Goal: Transaction & Acquisition: Purchase product/service

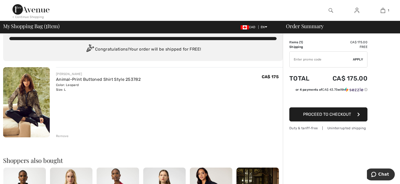
scroll to position [3, 0]
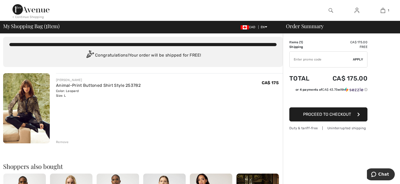
click at [325, 55] on input "TEXT" at bounding box center [320, 60] width 63 height 16
click at [318, 57] on input "TEXT" at bounding box center [320, 60] width 63 height 16
click at [333, 120] on button "Proceed to Checkout" at bounding box center [328, 114] width 78 height 14
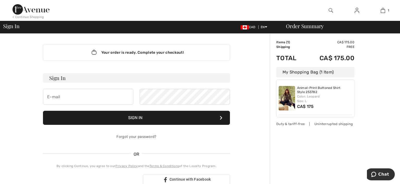
click at [291, 71] on div "My Shopping Bag (1 Item)" at bounding box center [315, 72] width 78 height 10
click at [71, 95] on input "email" at bounding box center [88, 97] width 90 height 16
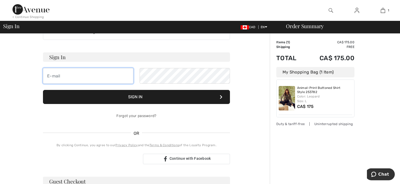
scroll to position [20, 0]
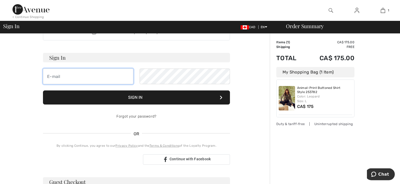
click at [105, 76] on input "email" at bounding box center [88, 76] width 90 height 16
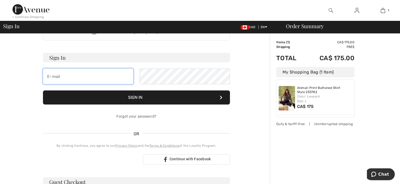
click at [105, 76] on input "email" at bounding box center [88, 76] width 90 height 16
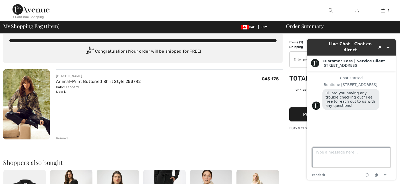
click at [333, 162] on textarea "Type a message here..." at bounding box center [351, 157] width 78 height 20
type textarea "how do apply 15 percent to first order"
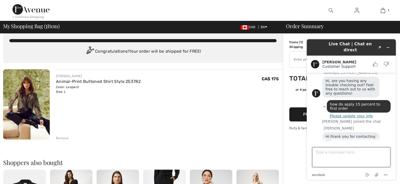
scroll to position [32, 0]
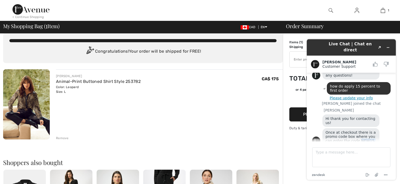
drag, startPoint x: 357, startPoint y: 134, endPoint x: 369, endPoint y: 133, distance: 12.3
click at [369, 133] on span "Once at checkout there is a promo code box where you can enter the code NEW15." at bounding box center [350, 136] width 51 height 12
click at [358, 138] on div "Once at checkout there is a promo code box where you can enter the code NEW15." at bounding box center [350, 136] width 57 height 17
drag, startPoint x: 358, startPoint y: 135, endPoint x: 373, endPoint y: 135, distance: 15.6
click at [373, 135] on div "Once at checkout there is a promo code box where you can enter the code NEW15." at bounding box center [350, 136] width 57 height 17
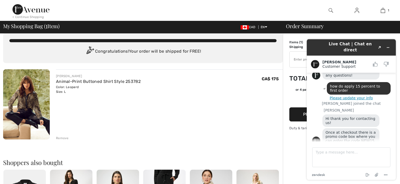
copy span "NEW15."
click at [334, 150] on textarea "Type a message here..." at bounding box center [351, 157] width 78 height 20
type textarea "thank you"
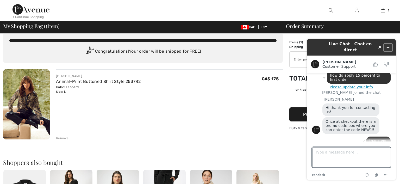
click at [389, 46] on icon "Minimize widget" at bounding box center [388, 48] width 4 height 4
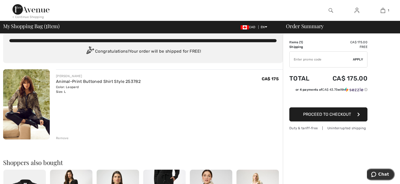
click at [386, 175] on span "Chat" at bounding box center [383, 174] width 11 height 5
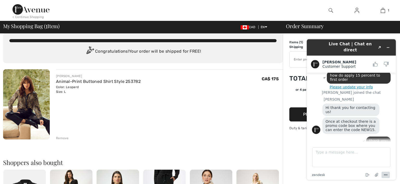
scroll to position [62, 0]
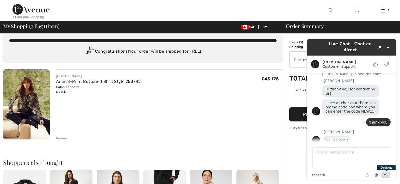
click at [388, 175] on icon "Menu" at bounding box center [385, 175] width 6 height 6
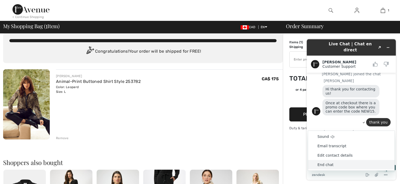
click at [340, 165] on li "End chat" at bounding box center [351, 164] width 86 height 9
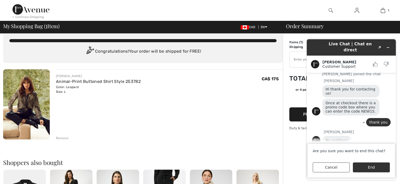
click at [296, 59] on input "TEXT" at bounding box center [320, 60] width 63 height 16
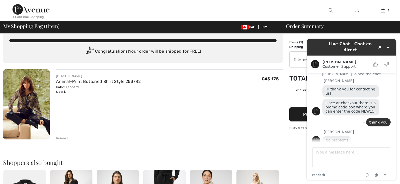
click at [341, 64] on div "Customer Support" at bounding box center [345, 66] width 47 height 4
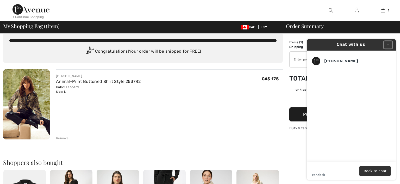
click at [389, 47] on button "Minimize widget" at bounding box center [388, 44] width 8 height 7
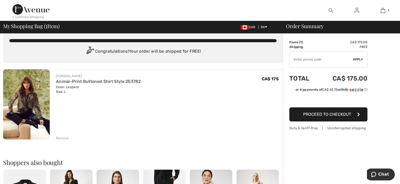
click at [338, 54] on input "TEXT" at bounding box center [320, 60] width 63 height 16
click at [327, 61] on input "TEXT" at bounding box center [320, 60] width 63 height 16
click at [355, 60] on span "Apply" at bounding box center [358, 59] width 10 height 5
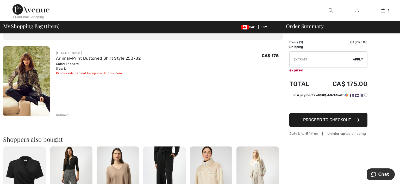
scroll to position [20, 0]
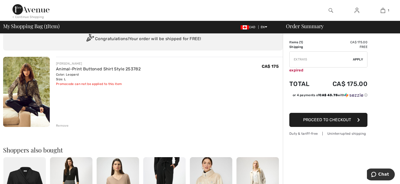
click at [313, 60] on input "TEXT" at bounding box center [320, 60] width 63 height 16
type input "E"
type input "NEW15"
click at [356, 60] on span "Apply" at bounding box center [358, 59] width 10 height 5
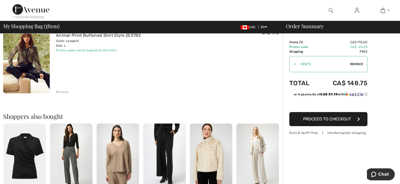
scroll to position [52, 0]
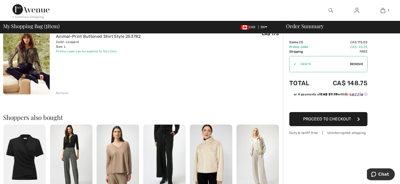
click at [328, 122] on button "Proceed to Checkout" at bounding box center [328, 119] width 78 height 14
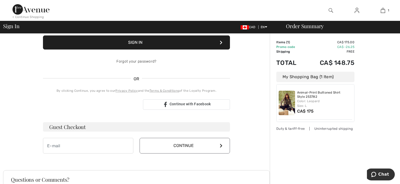
scroll to position [75, 0]
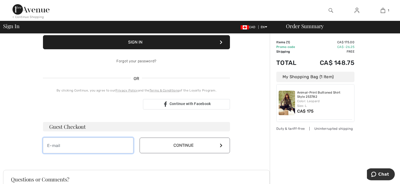
click at [102, 140] on input "email" at bounding box center [88, 145] width 90 height 16
type input "greg@eliteautoleasing.ca"
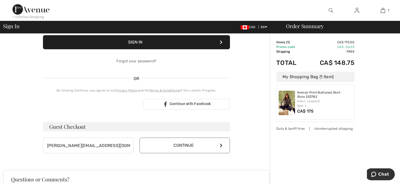
click at [199, 147] on button "Continue" at bounding box center [184, 145] width 90 height 16
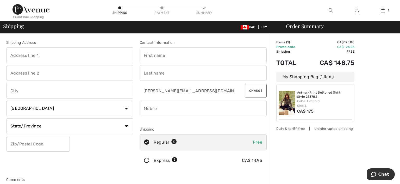
click at [119, 58] on input "text" at bounding box center [69, 55] width 127 height 16
type input "7548 baily rd"
type input "Cote Saint Luc"
select select "QC"
type input "H4W 3A4"
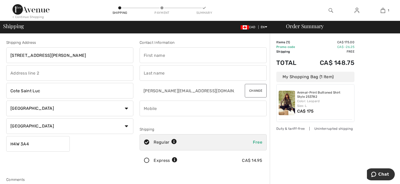
type input "GREG"
type input "SINGER"
click at [177, 111] on input "phone" at bounding box center [202, 108] width 127 height 16
type input "5"
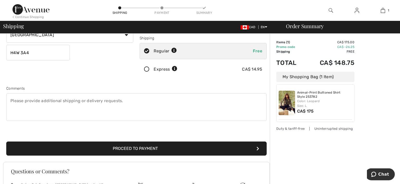
scroll to position [92, 0]
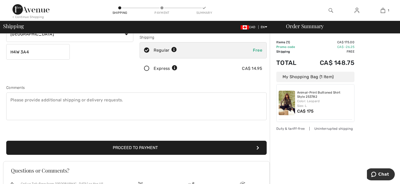
type input "5145941868"
click at [183, 147] on button "Proceed to Payment" at bounding box center [136, 148] width 260 height 14
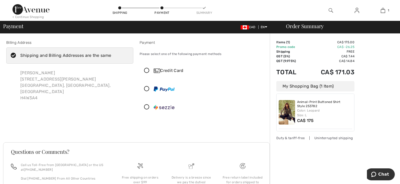
click at [146, 89] on icon at bounding box center [147, 88] width 14 height 5
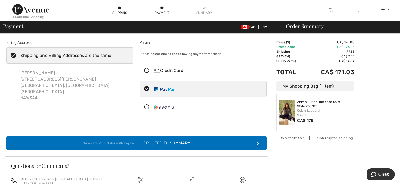
click at [178, 140] on div "Proceed to Summary" at bounding box center [164, 143] width 51 height 6
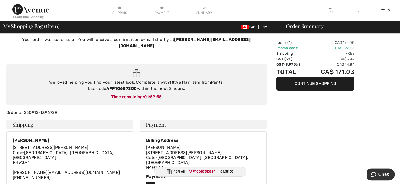
scroll to position [14, 0]
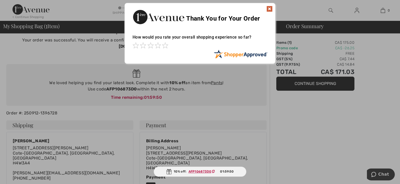
click at [269, 9] on img at bounding box center [269, 9] width 6 height 6
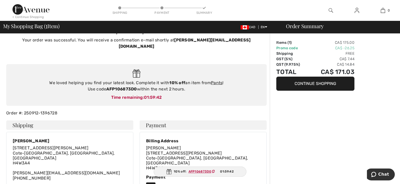
drag, startPoint x: 106, startPoint y: 81, endPoint x: 137, endPoint y: 82, distance: 31.2
click at [137, 82] on div "We loved helping you find your latest look. Complete it with 10% off an item fr…" at bounding box center [136, 86] width 250 height 12
copy div "AFP106873D0"
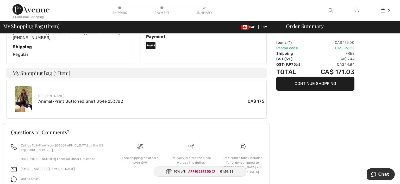
scroll to position [168, 0]
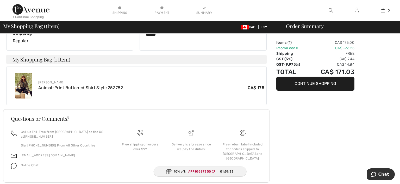
click at [22, 77] on img at bounding box center [23, 86] width 17 height 26
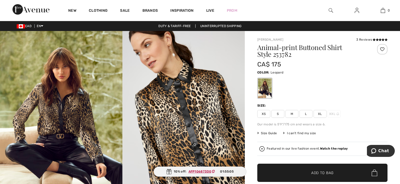
click at [106, 126] on img at bounding box center [61, 122] width 122 height 183
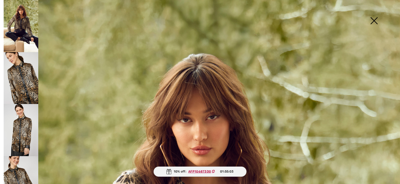
click at [28, 39] on img at bounding box center [21, 26] width 35 height 52
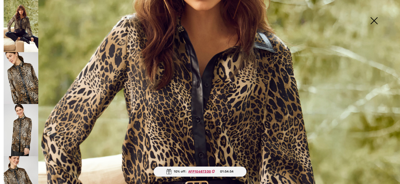
scroll to position [156, 0]
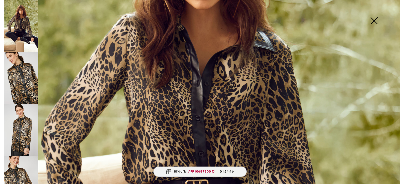
click at [21, 71] on img at bounding box center [21, 78] width 35 height 52
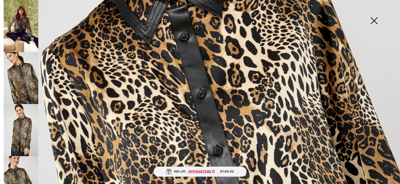
click at [372, 19] on img at bounding box center [374, 21] width 26 height 27
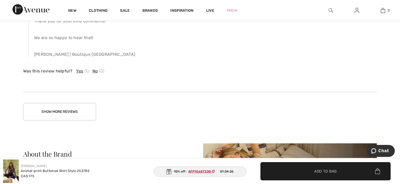
scroll to position [886, 0]
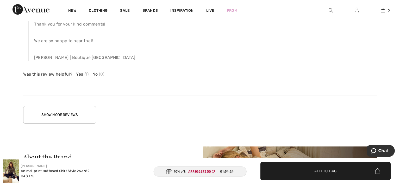
click at [81, 123] on button "Show More Reviews" at bounding box center [59, 114] width 73 height 17
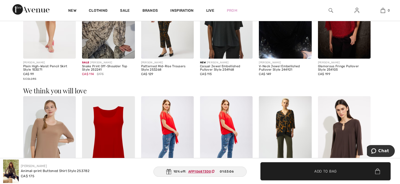
scroll to position [0, 0]
